Goal: Task Accomplishment & Management: Use online tool/utility

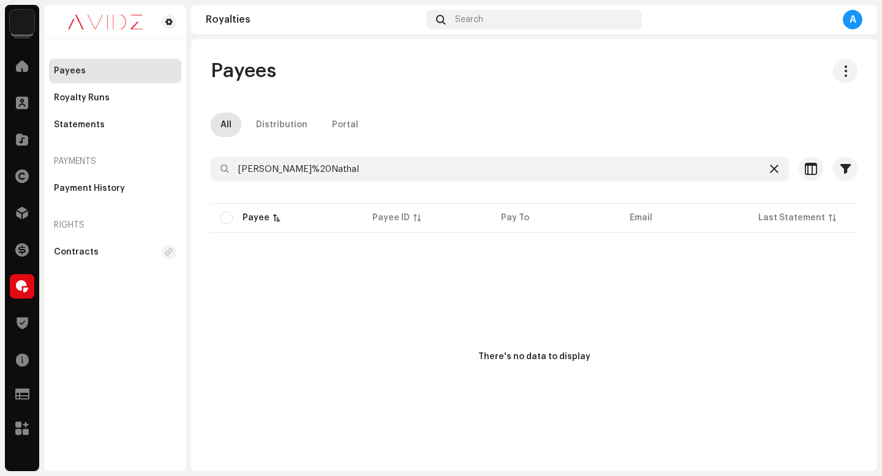
click at [770, 173] on icon at bounding box center [774, 169] width 9 height 10
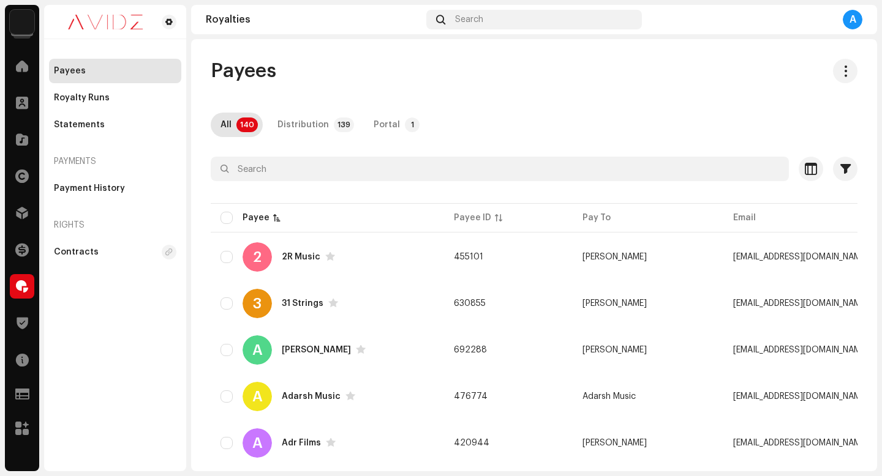
click at [531, 78] on div "Payees" at bounding box center [534, 71] width 646 height 24
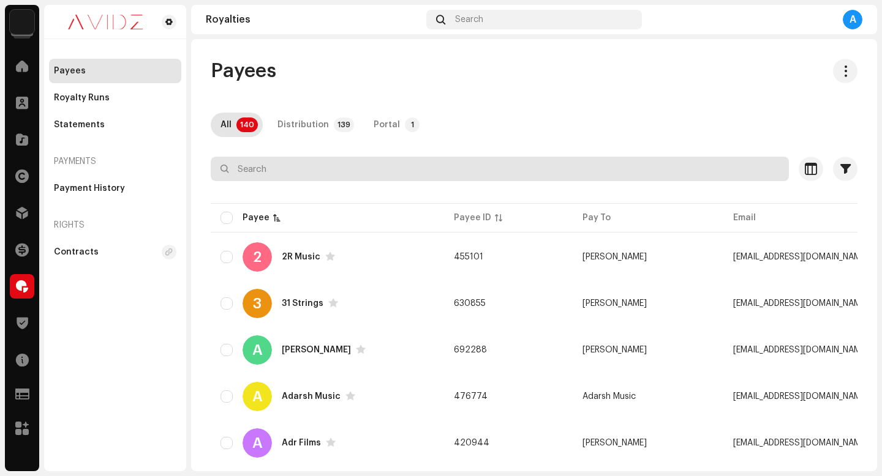
click at [556, 176] on input "text" at bounding box center [500, 169] width 578 height 24
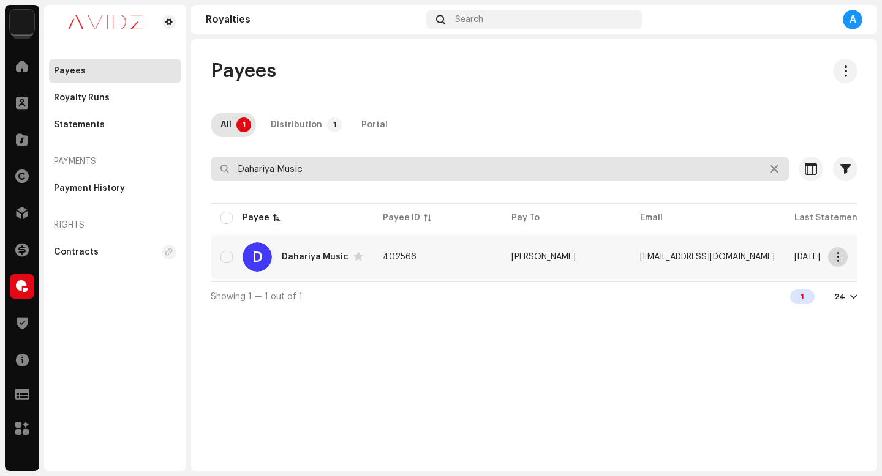
type input "Dahariya Music"
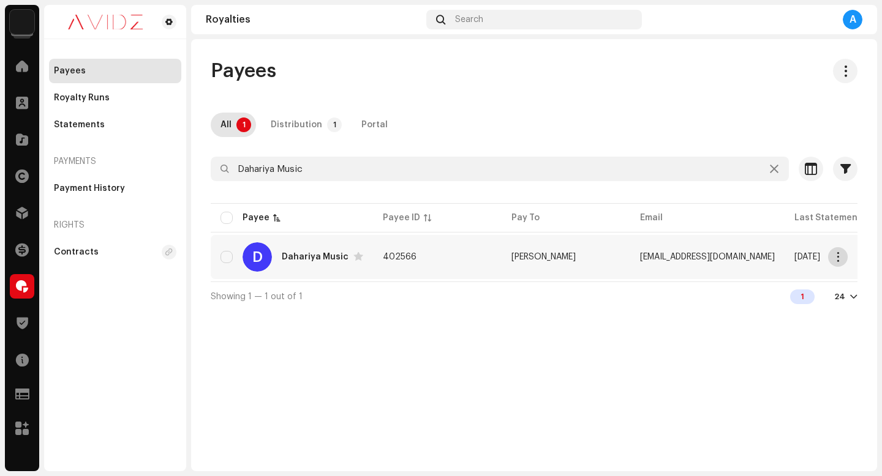
click at [836, 254] on span "button" at bounding box center [837, 257] width 9 height 10
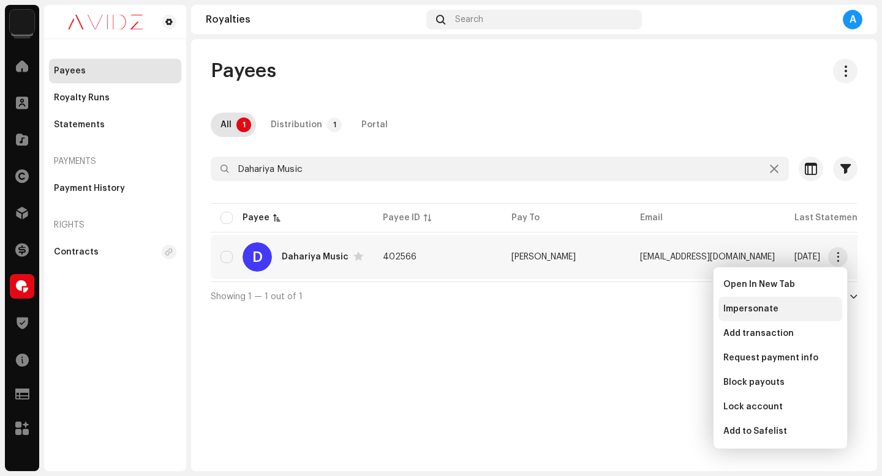
click at [774, 309] on span "Impersonate" at bounding box center [750, 309] width 55 height 10
